Goal: Communication & Community: Answer question/provide support

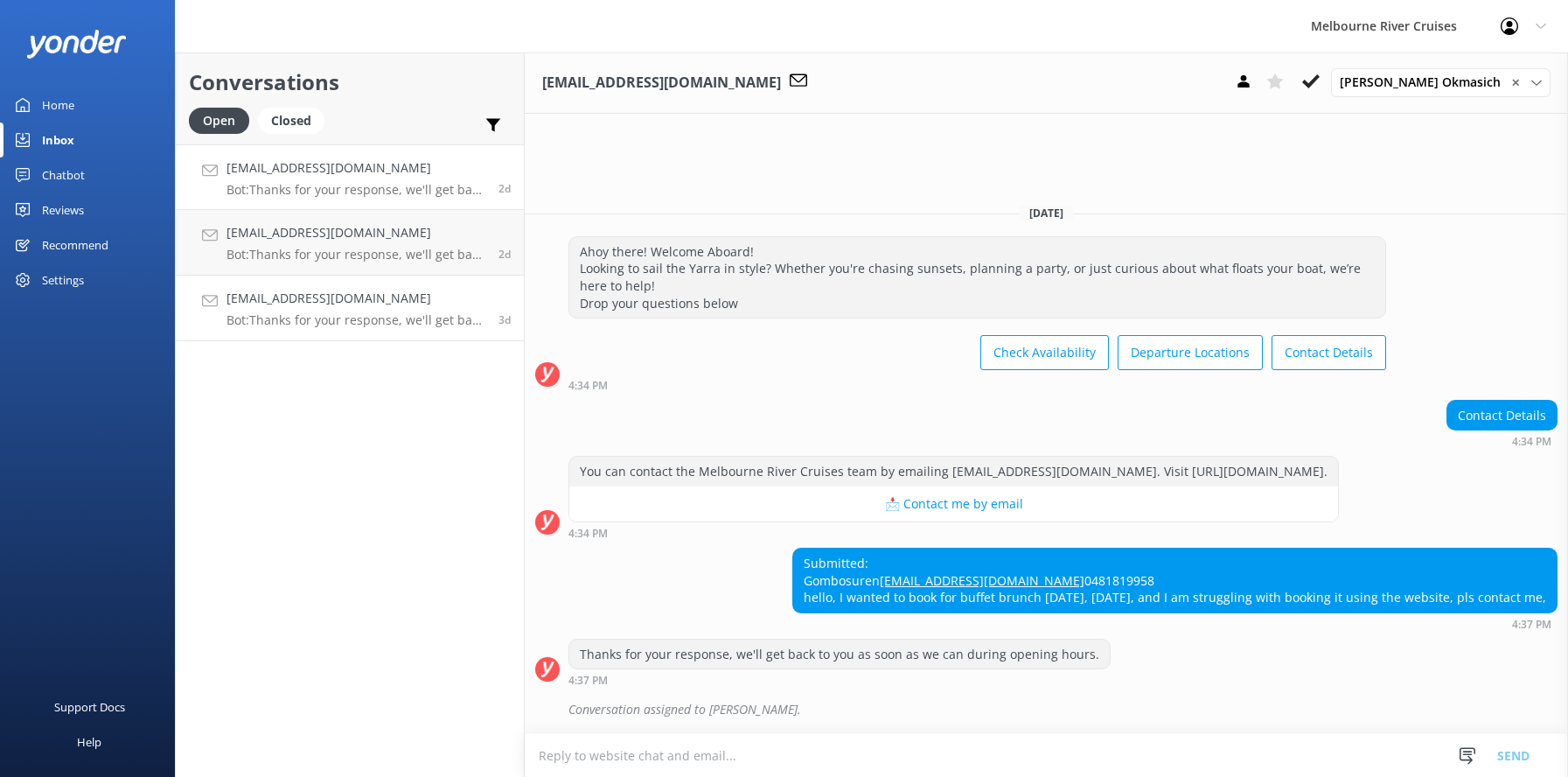
click at [274, 299] on h4 "[EMAIL_ADDRESS][DOMAIN_NAME]" at bounding box center [356, 297] width 259 height 19
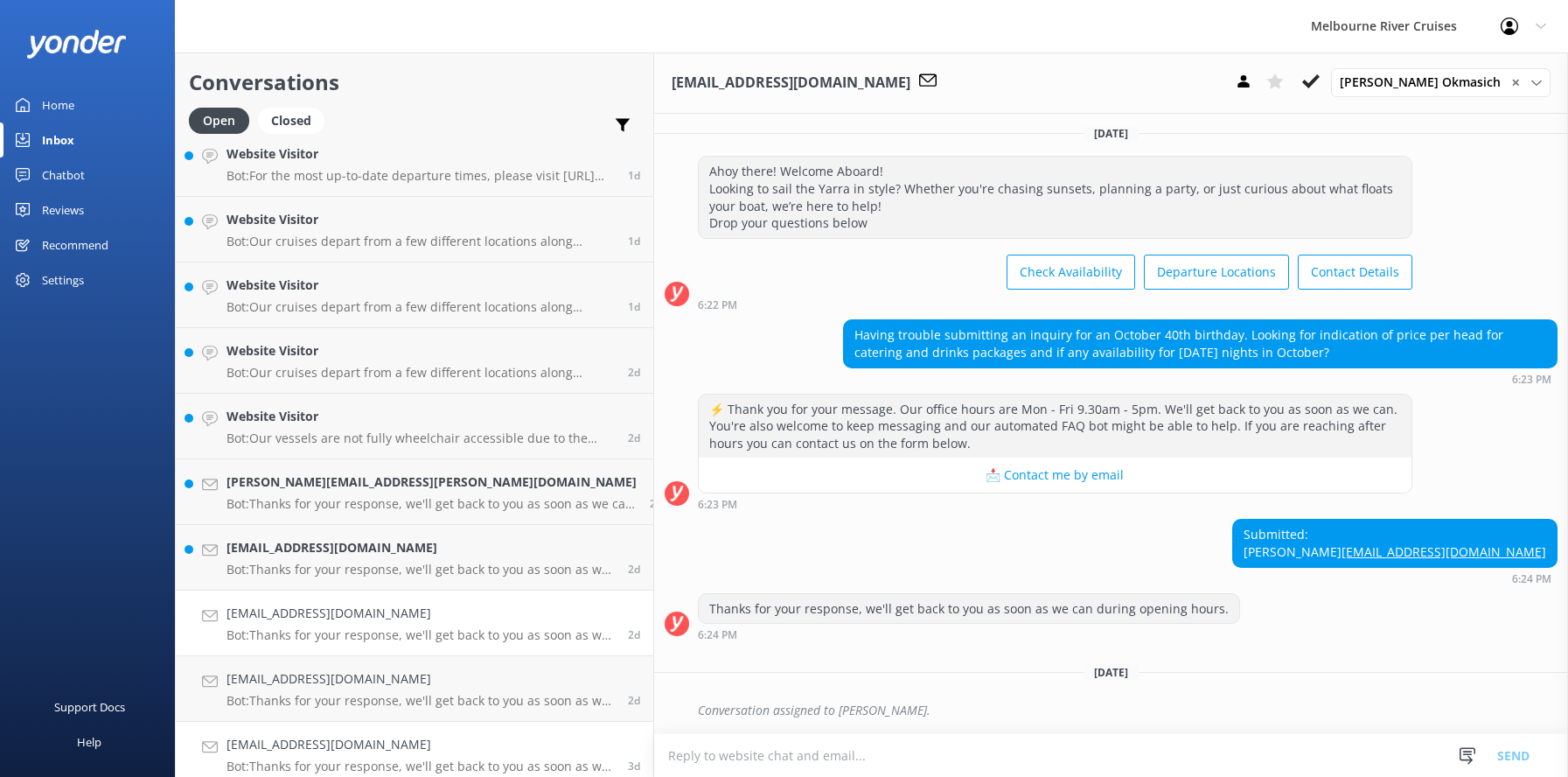
scroll to position [811, 0]
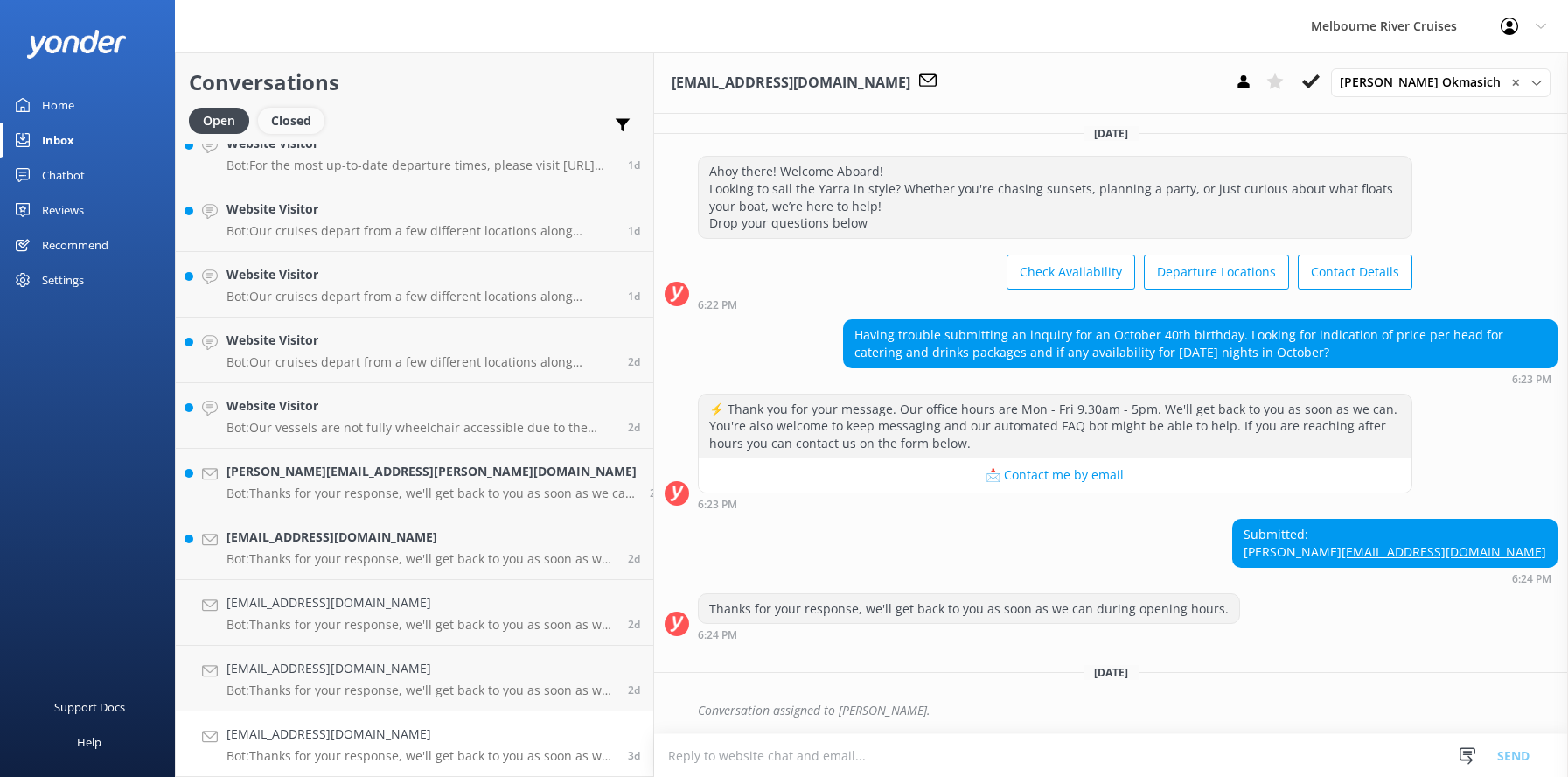
click at [283, 122] on div "Closed" at bounding box center [291, 121] width 67 height 26
